Goal: Task Accomplishment & Management: Manage account settings

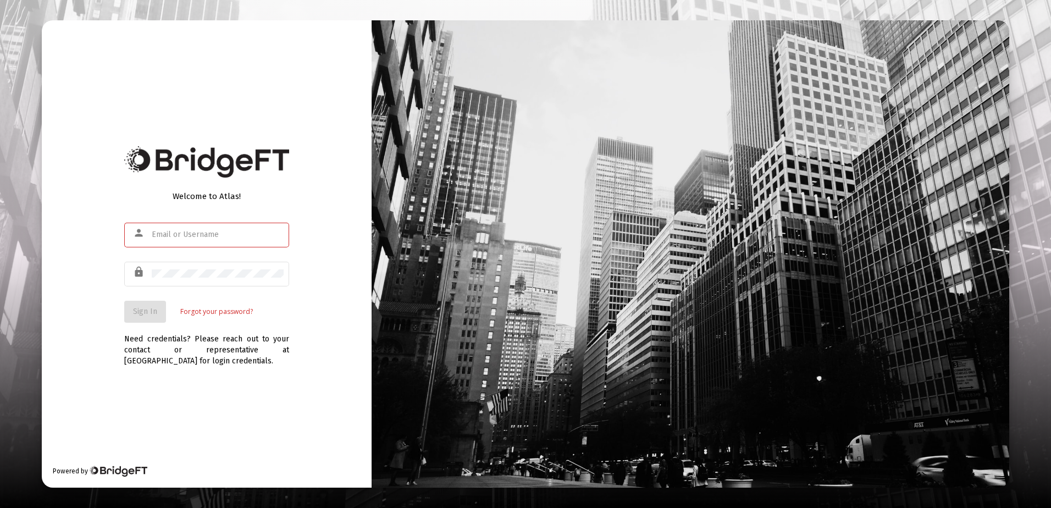
type input "[PERSON_NAME][EMAIL_ADDRESS][DOMAIN_NAME]"
click at [153, 397] on div "Welcome to Atlas! person [PERSON_NAME][EMAIL_ADDRESS][DOMAIN_NAME] lock Sign In…" at bounding box center [207, 253] width 330 height 467
click at [146, 307] on span "Sign In" at bounding box center [145, 311] width 24 height 9
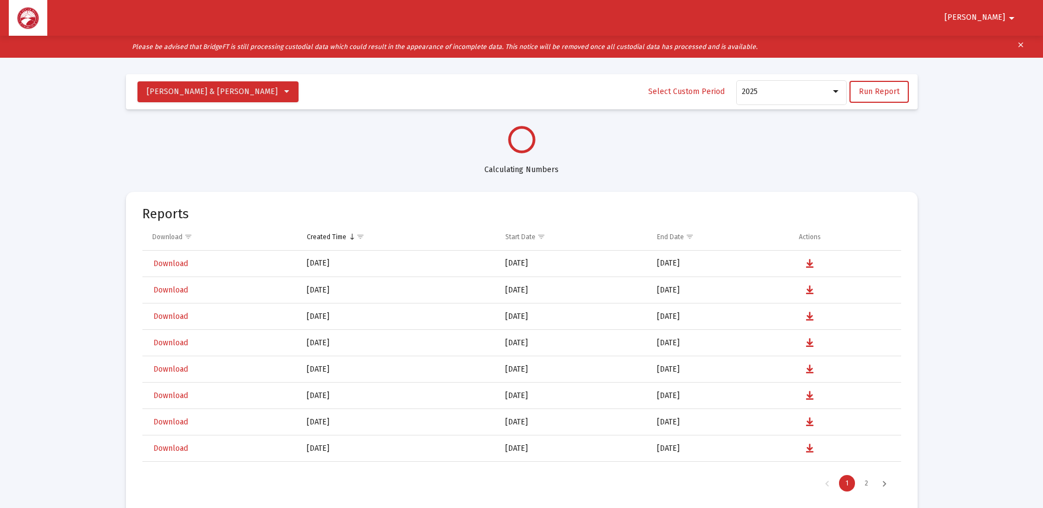
scroll to position [528, 0]
select select "View all"
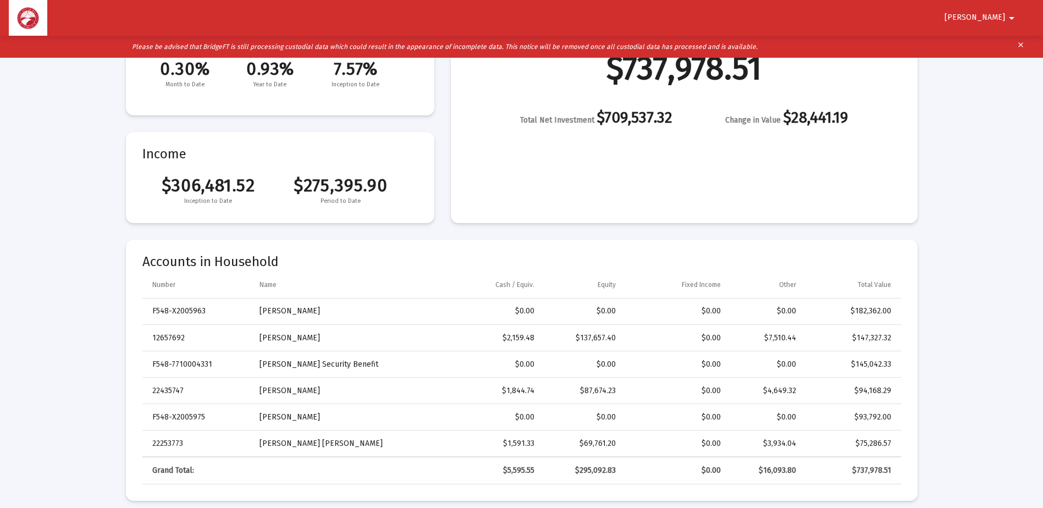
scroll to position [220, 0]
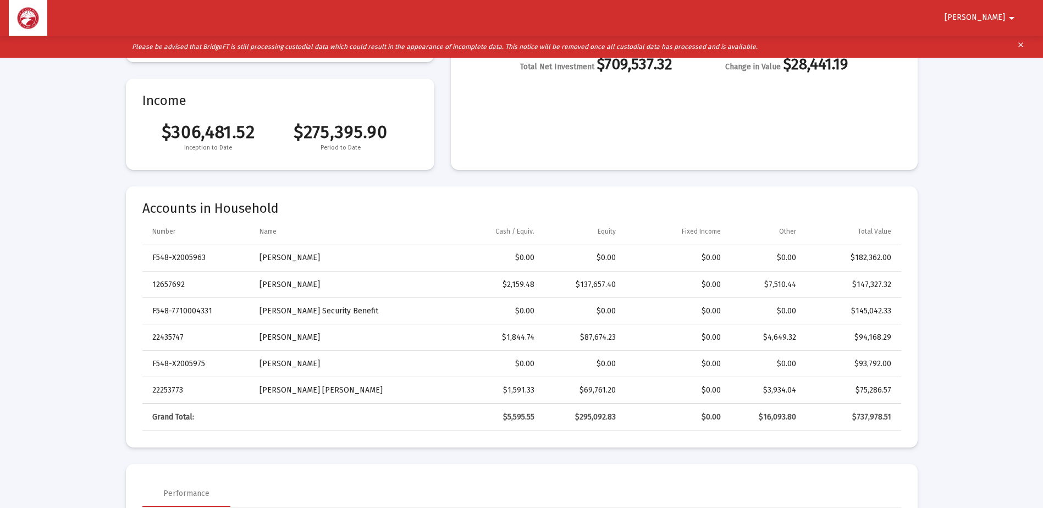
click at [997, 14] on span "[PERSON_NAME]" at bounding box center [975, 17] width 60 height 9
click at [1003, 44] on button "Logout" at bounding box center [998, 47] width 62 height 26
